Goal: Information Seeking & Learning: Compare options

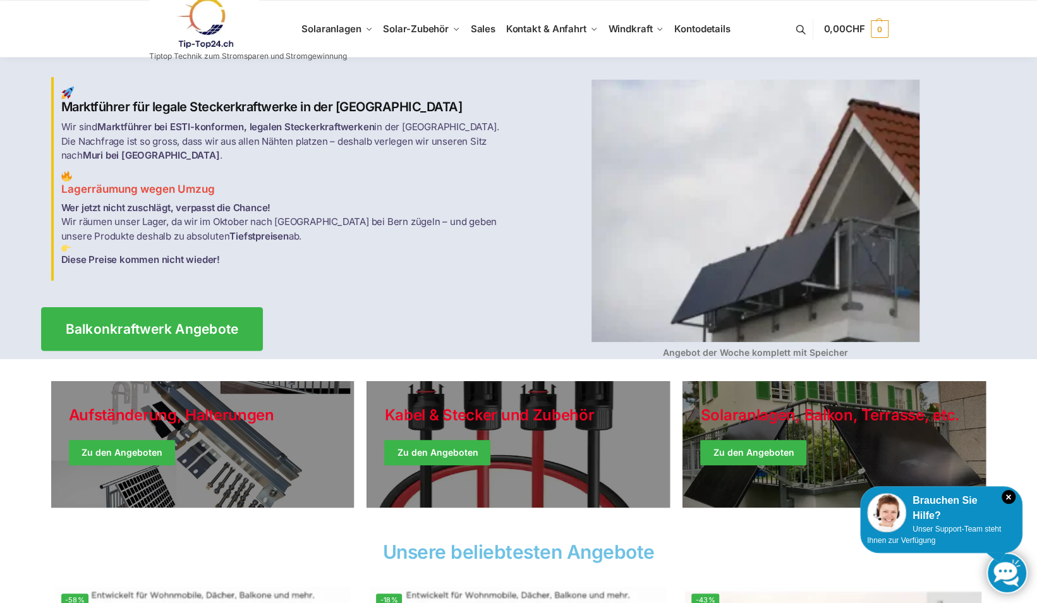
click at [158, 322] on span "Balkonkraftwerk Angebote" at bounding box center [151, 328] width 173 height 13
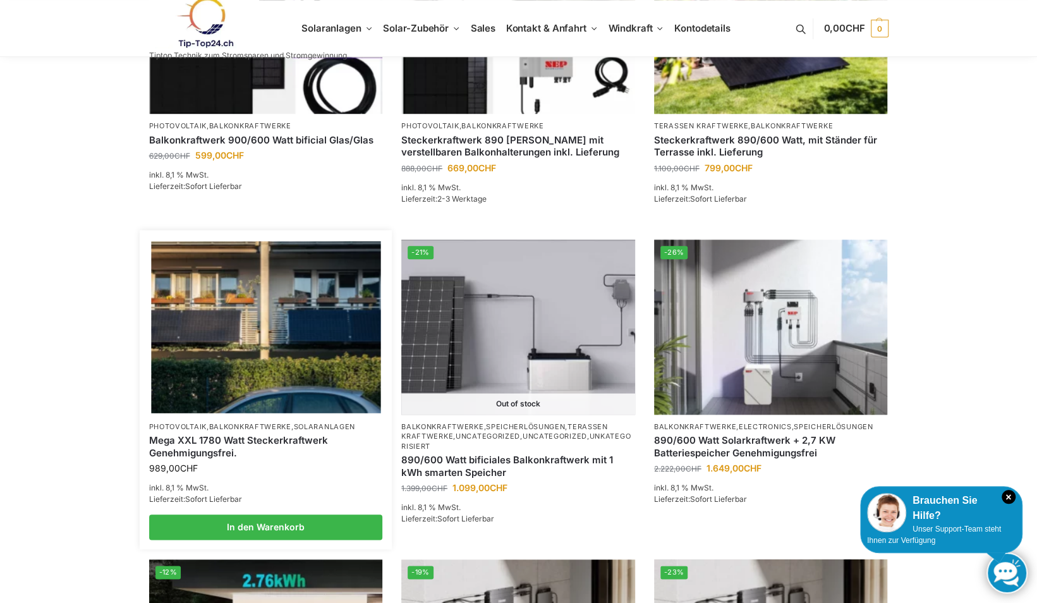
scroll to position [632, 0]
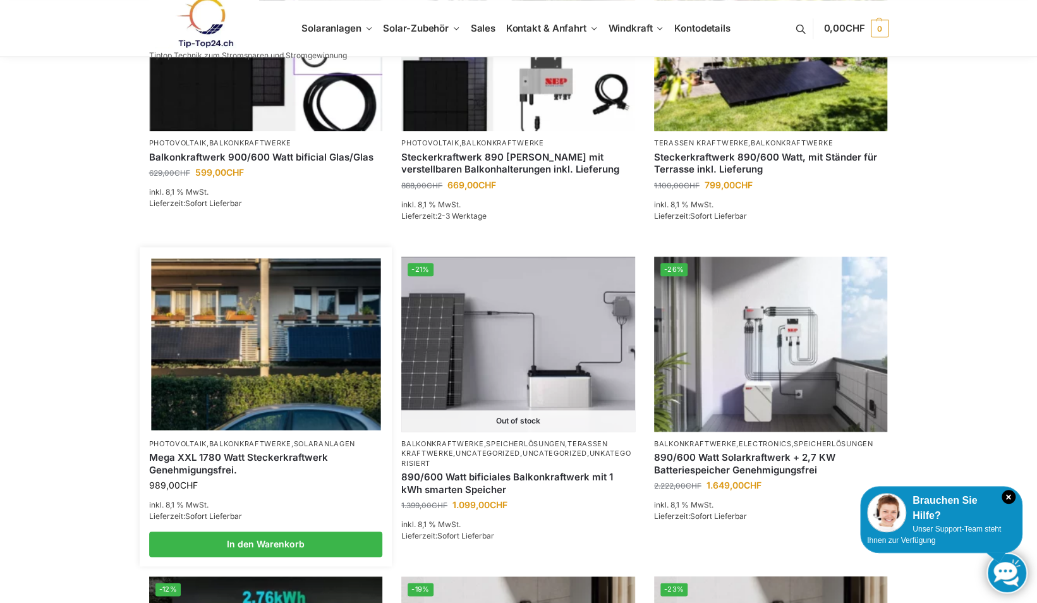
click at [286, 456] on link "Mega XXL 1780 Watt Steckerkraftwerk Genehmigungsfrei." at bounding box center [266, 463] width 234 height 25
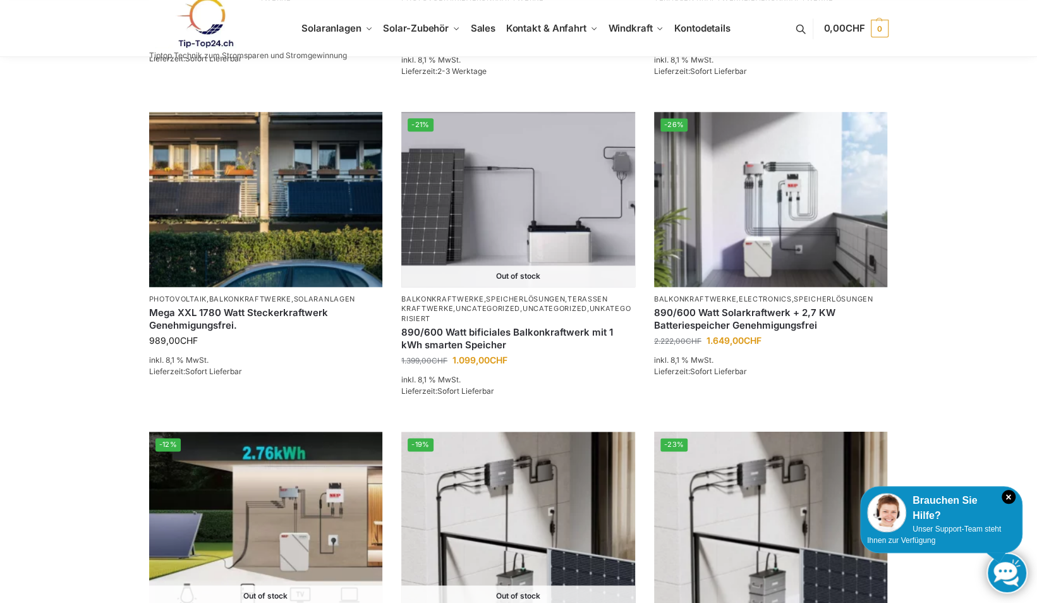
scroll to position [758, 0]
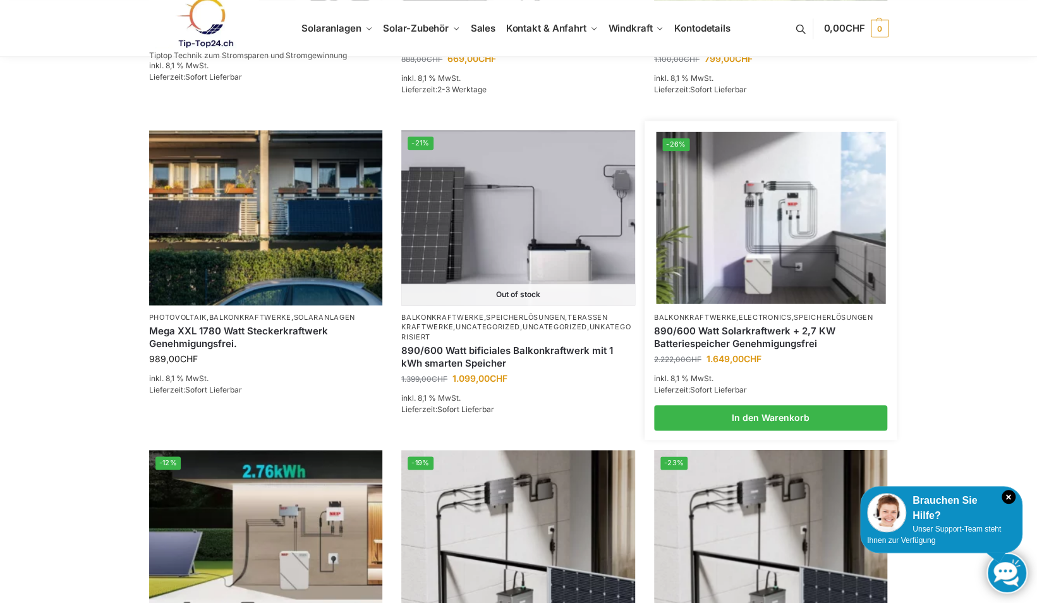
click at [769, 219] on img at bounding box center [770, 217] width 229 height 172
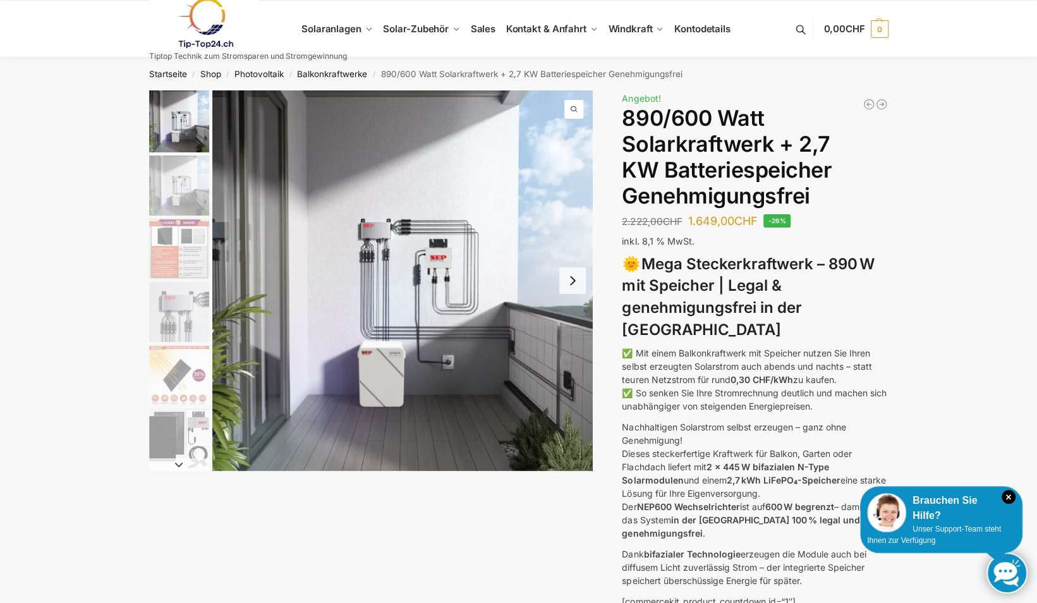
click at [181, 176] on img "2 / 12" at bounding box center [179, 185] width 60 height 60
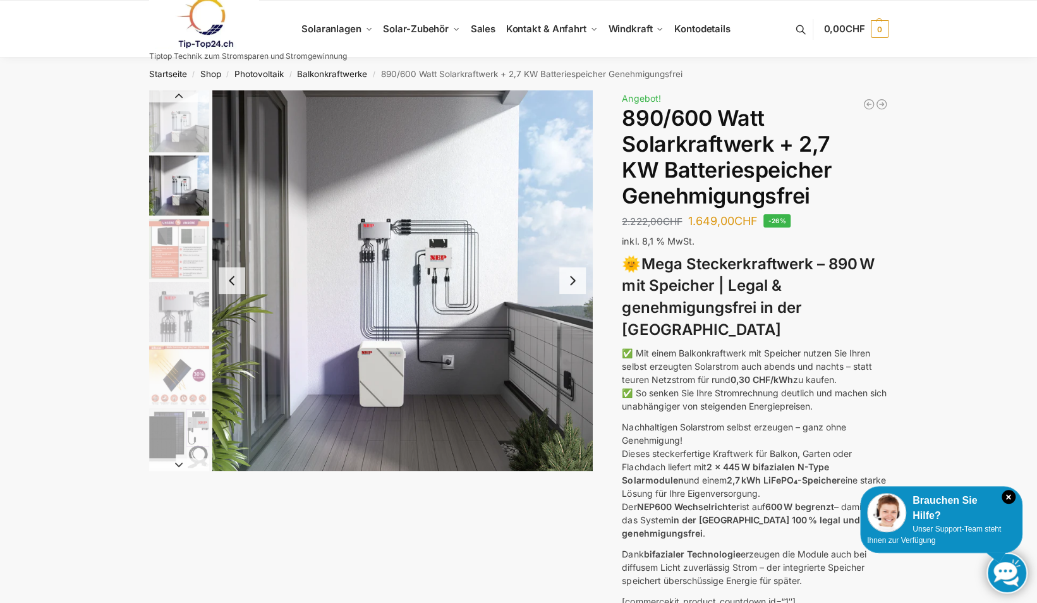
click at [173, 248] on img "3 / 12" at bounding box center [179, 249] width 60 height 60
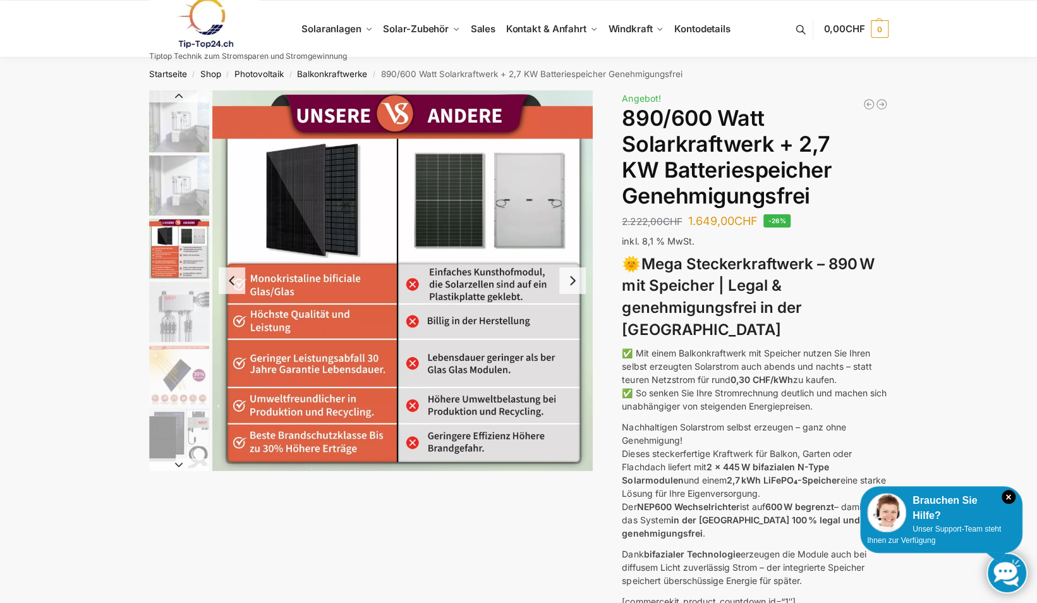
click at [165, 320] on img "4 / 12" at bounding box center [179, 312] width 60 height 60
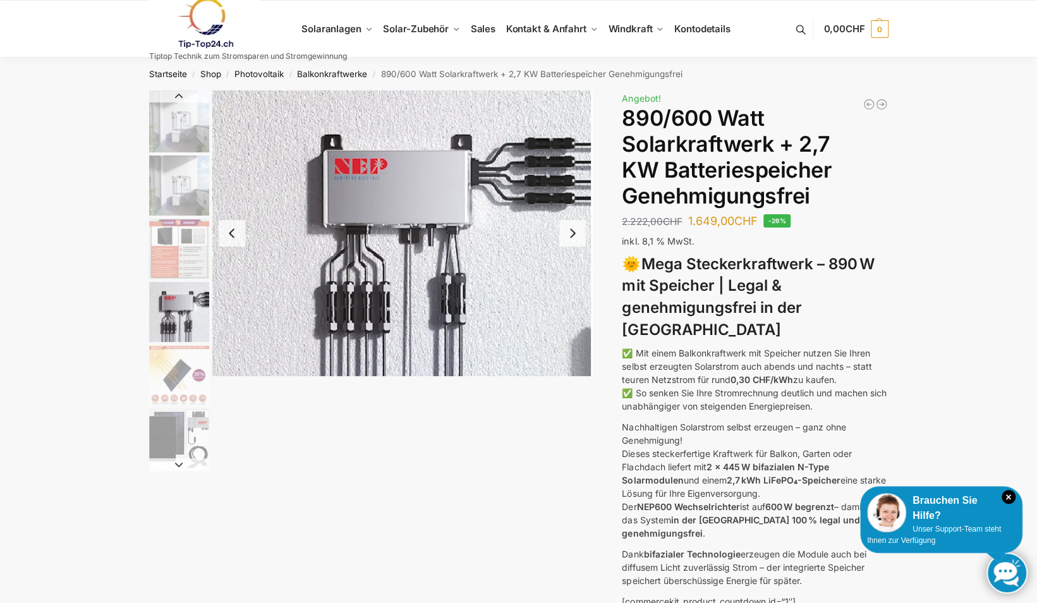
click at [181, 372] on img "5 / 12" at bounding box center [179, 375] width 60 height 60
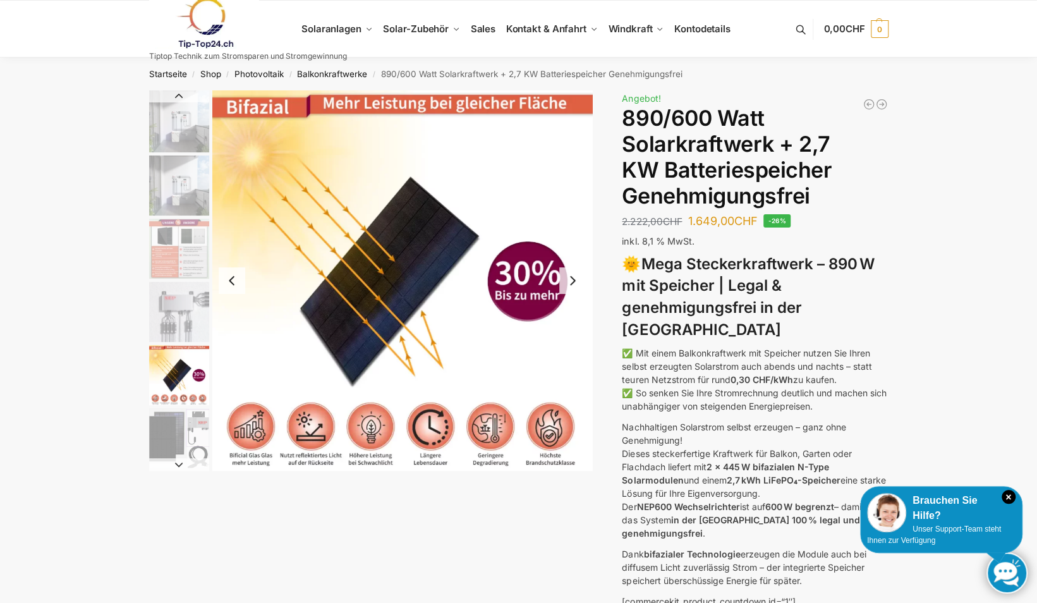
click at [178, 441] on img "6 / 12" at bounding box center [179, 438] width 60 height 60
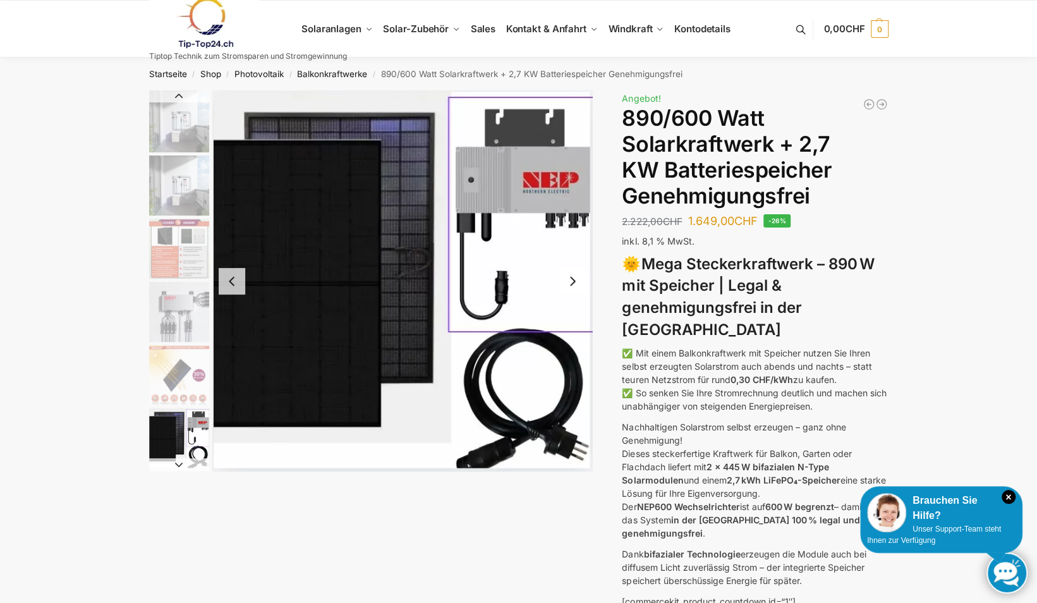
click at [173, 129] on img "1 / 12" at bounding box center [179, 121] width 60 height 62
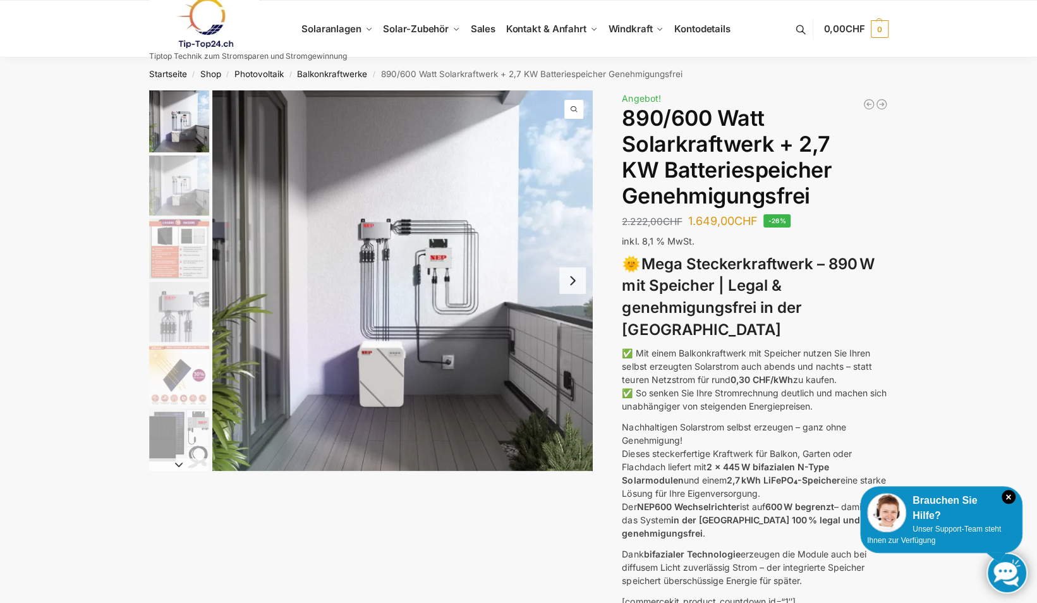
click at [178, 463] on button "Next slide" at bounding box center [179, 464] width 60 height 13
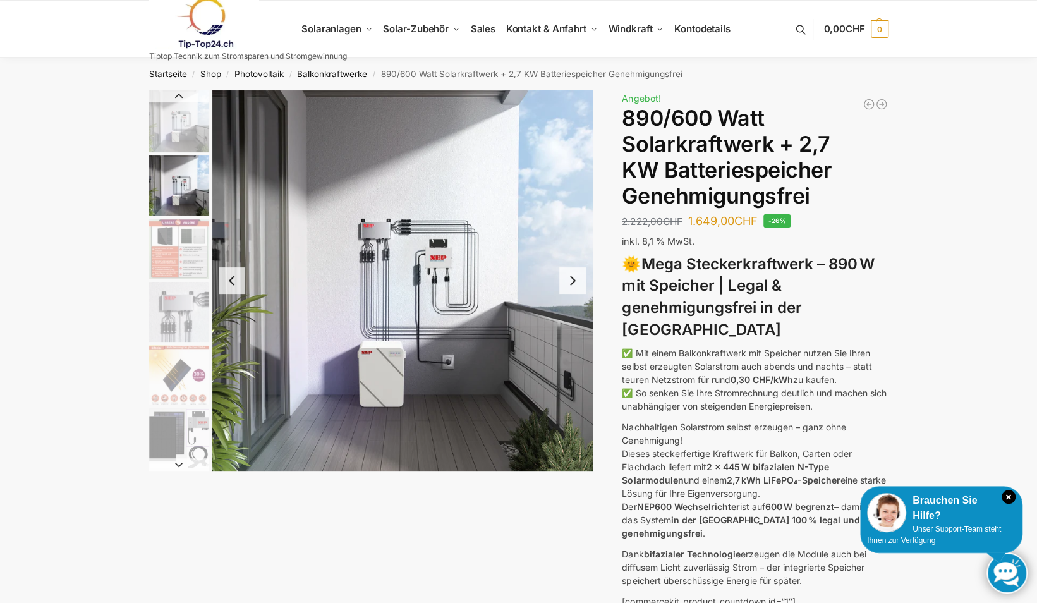
click at [191, 109] on img "1 / 12" at bounding box center [179, 121] width 60 height 62
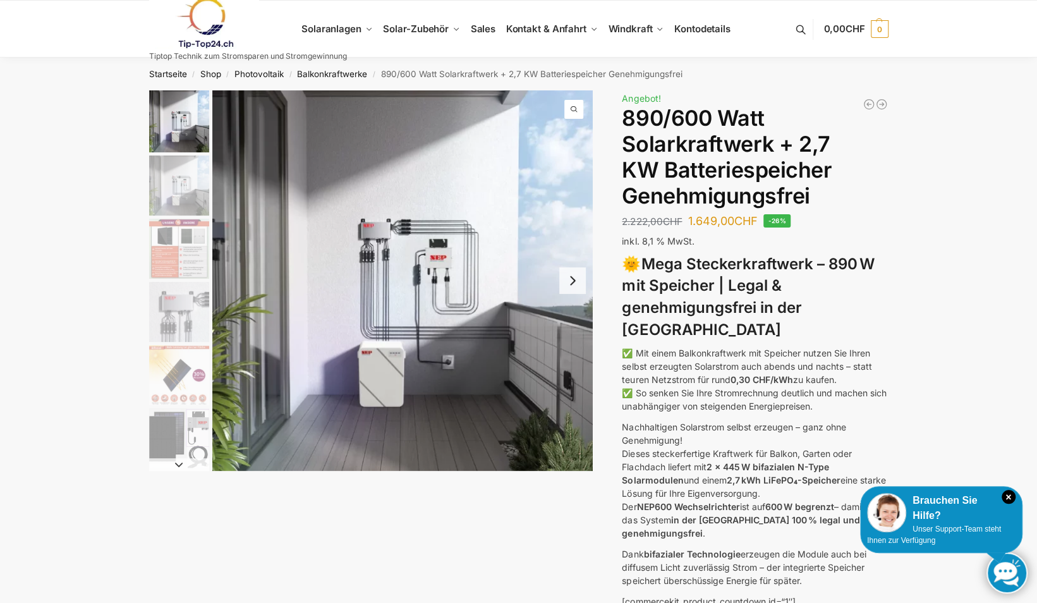
click at [423, 307] on img "1 / 12" at bounding box center [402, 280] width 380 height 380
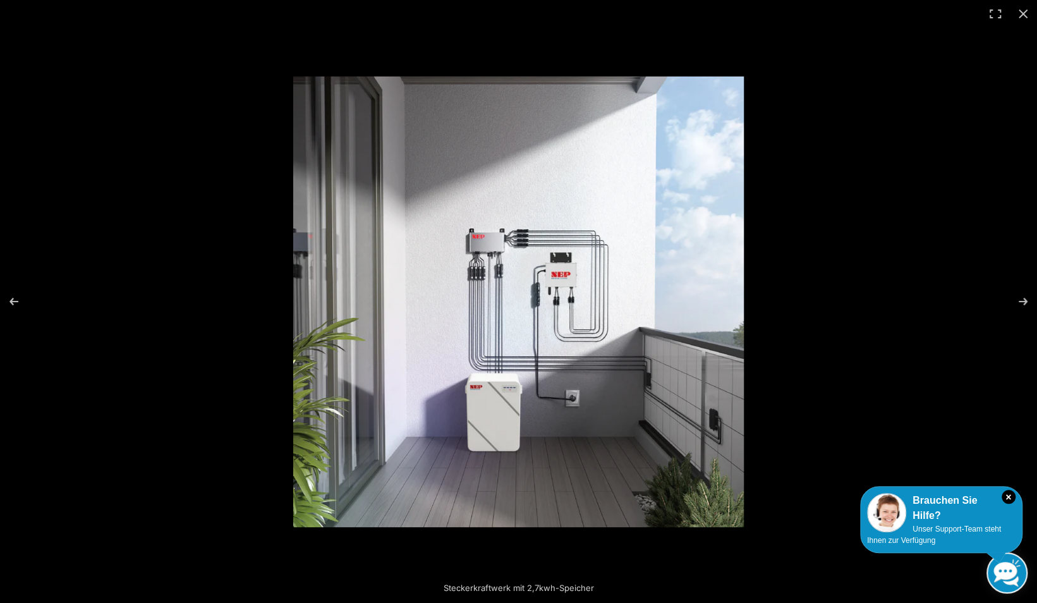
click at [497, 320] on img at bounding box center [518, 301] width 451 height 451
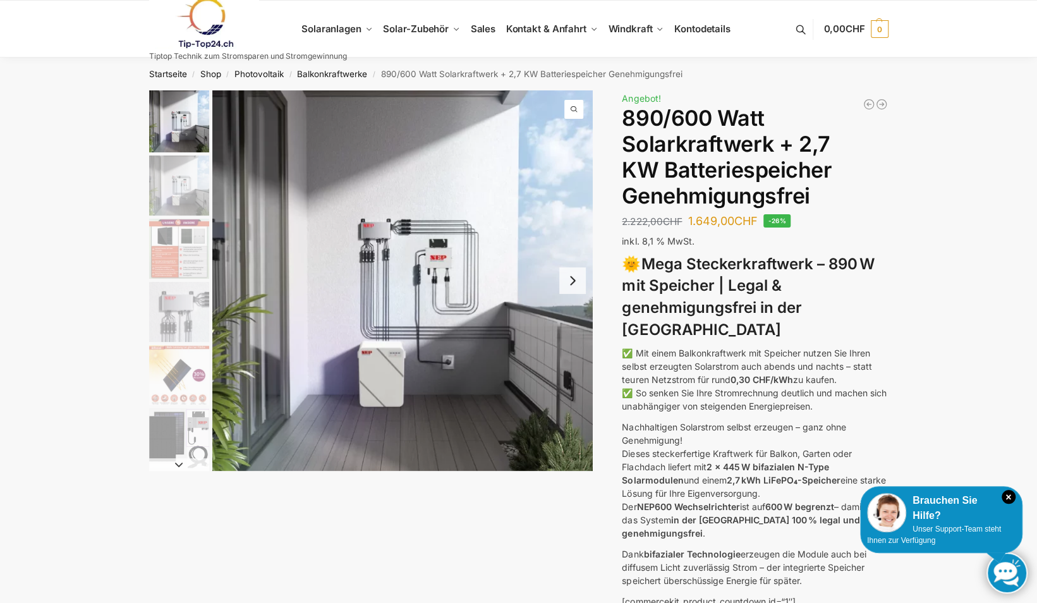
click at [497, 320] on img "1 / 12" at bounding box center [402, 280] width 380 height 380
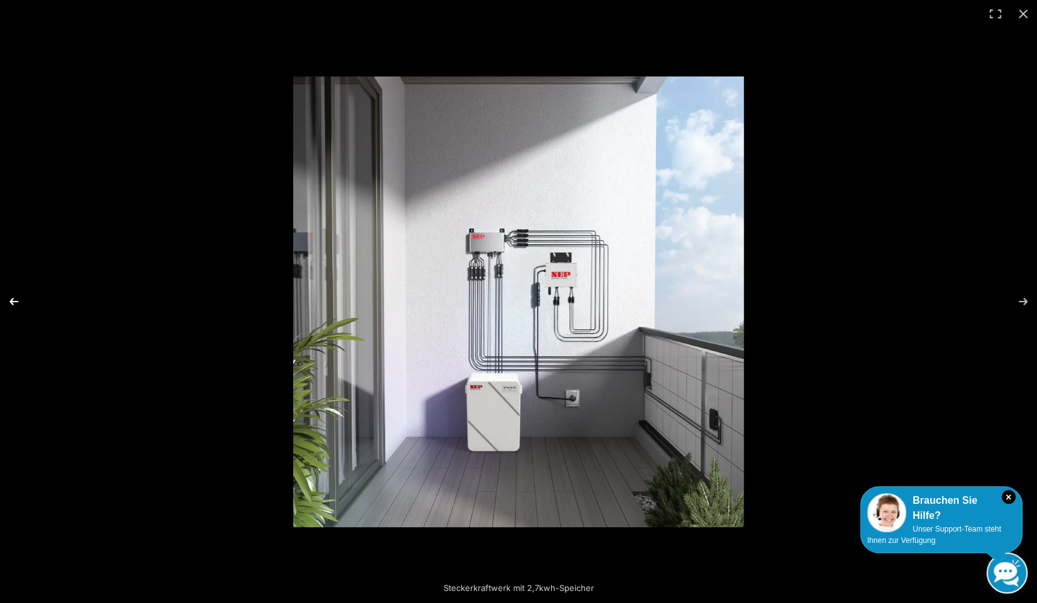
click at [9, 302] on button "Previous (arrow left)" at bounding box center [22, 301] width 44 height 63
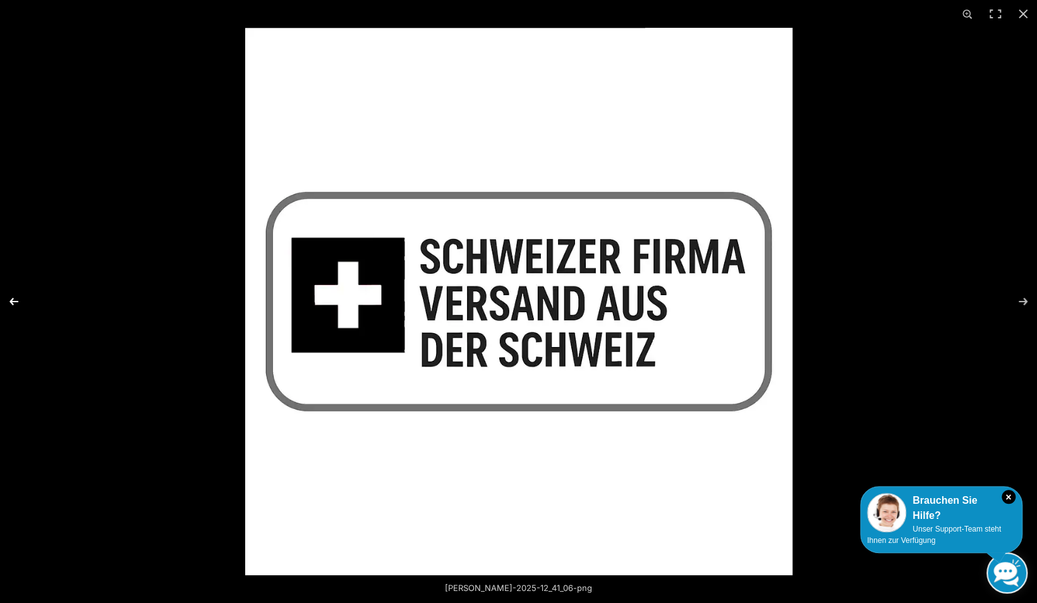
click at [9, 302] on button "Previous (arrow left)" at bounding box center [22, 301] width 44 height 63
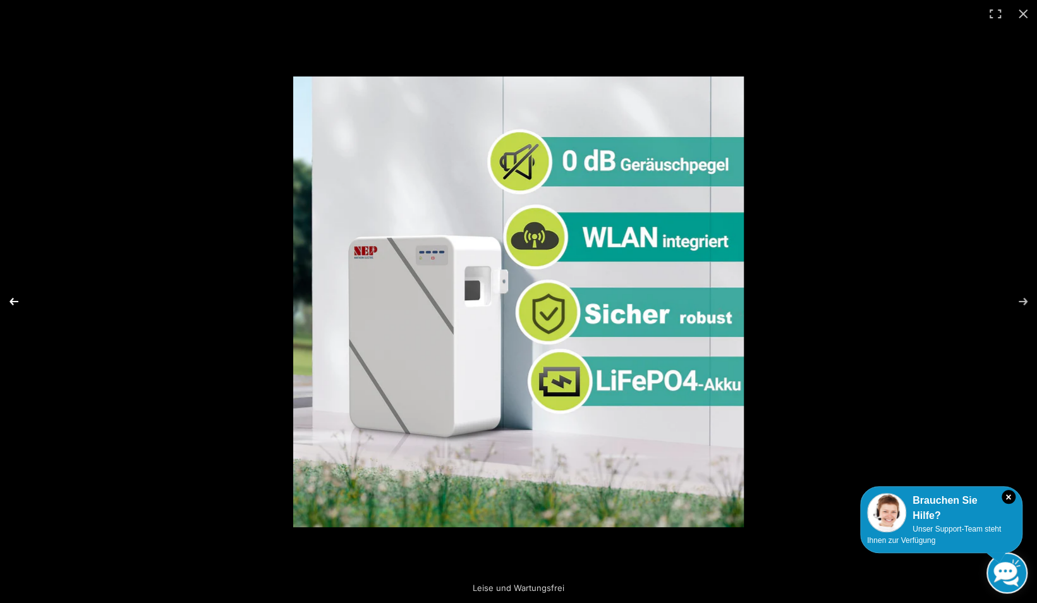
click at [11, 301] on button "Previous (arrow left)" at bounding box center [22, 301] width 44 height 63
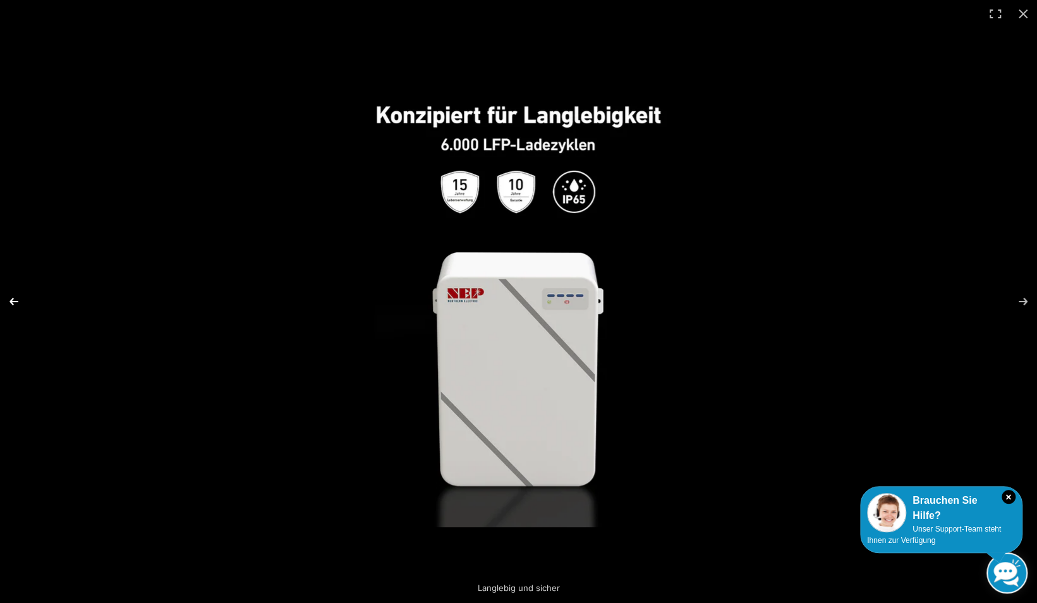
click at [11, 301] on button "Previous (arrow left)" at bounding box center [22, 301] width 44 height 63
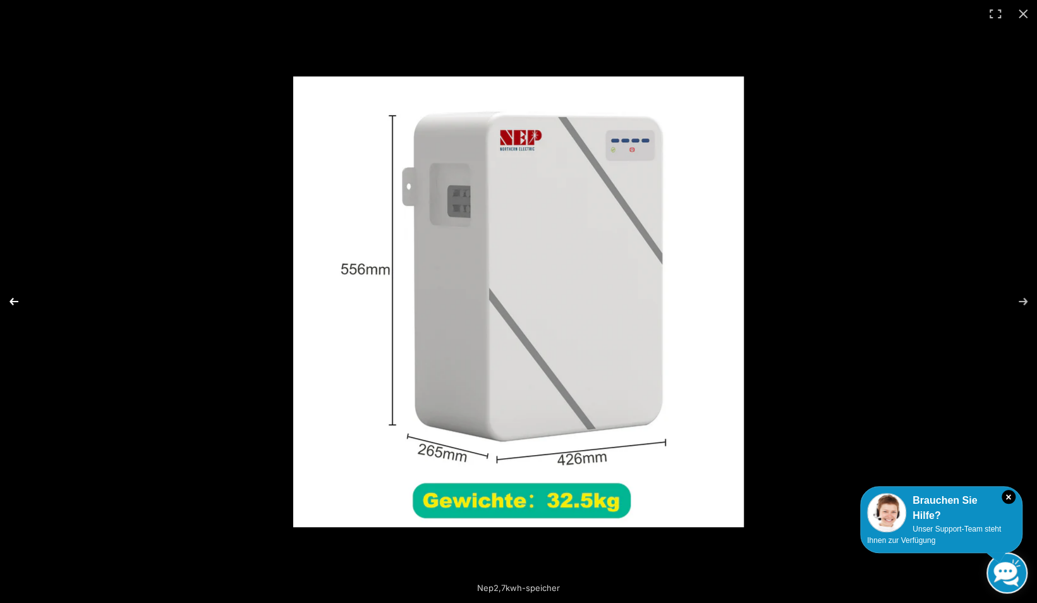
click at [11, 303] on button "Previous (arrow left)" at bounding box center [22, 301] width 44 height 63
